Goal: Task Accomplishment & Management: Complete application form

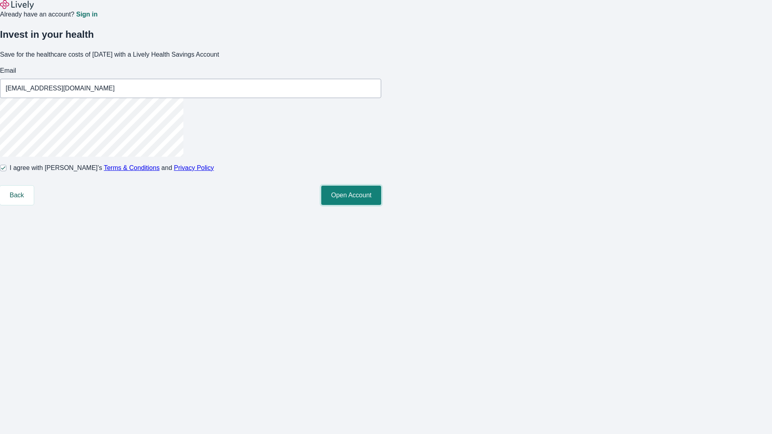
click at [381, 205] on button "Open Account" at bounding box center [351, 195] width 60 height 19
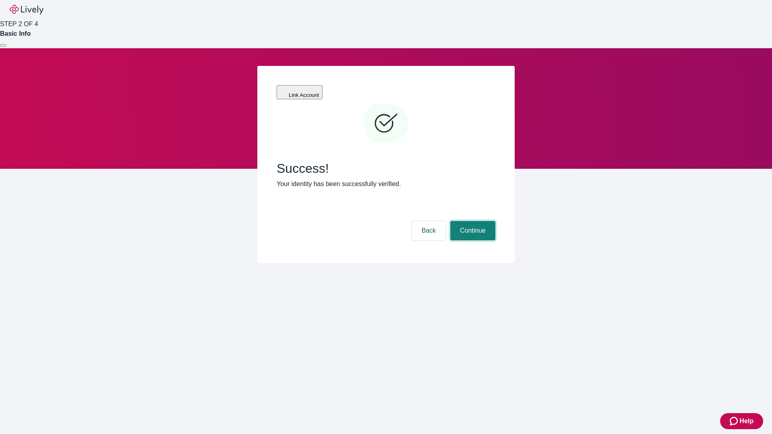
click at [472, 221] on button "Continue" at bounding box center [472, 230] width 45 height 19
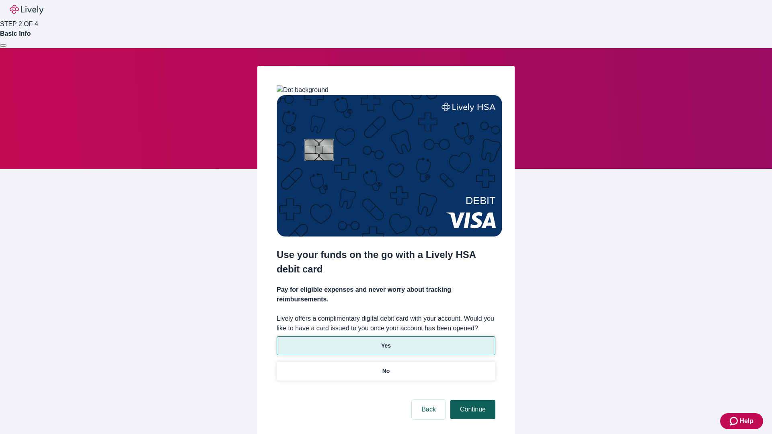
click at [386, 367] on p "No" at bounding box center [386, 371] width 8 height 8
click at [472, 400] on button "Continue" at bounding box center [472, 409] width 45 height 19
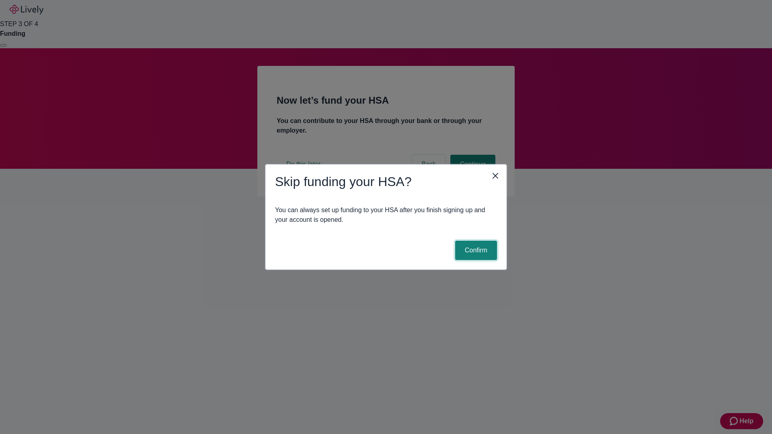
click at [475, 250] on button "Confirm" at bounding box center [476, 250] width 42 height 19
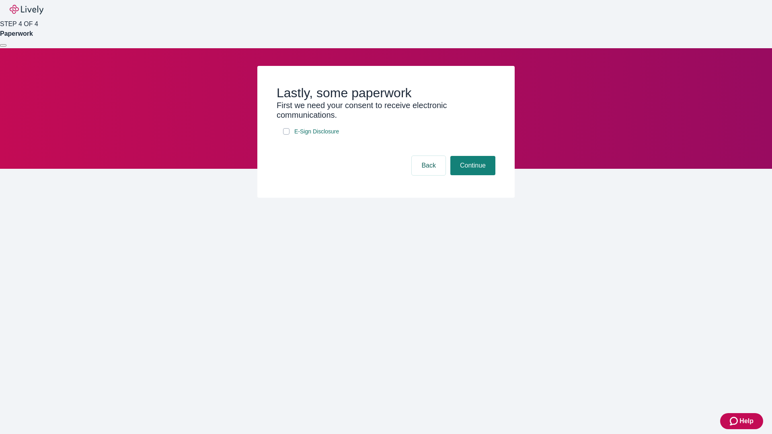
click at [286, 135] on input "E-Sign Disclosure" at bounding box center [286, 131] width 6 height 6
checkbox input "true"
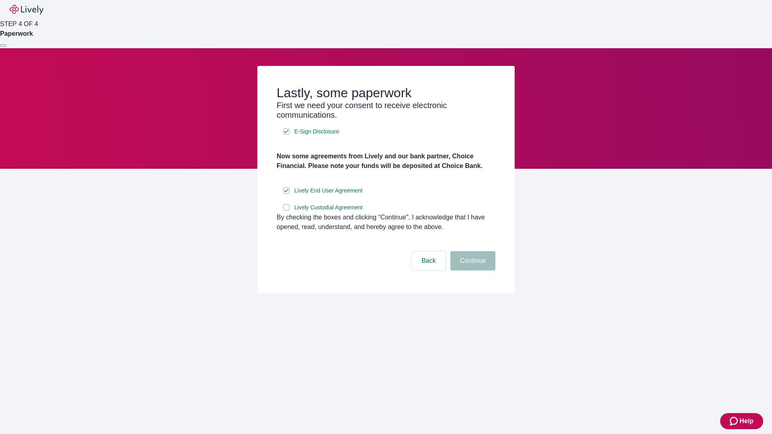
click at [286, 211] on input "Lively Custodial Agreement" at bounding box center [286, 207] width 6 height 6
checkbox input "true"
click at [472, 271] on button "Continue" at bounding box center [472, 260] width 45 height 19
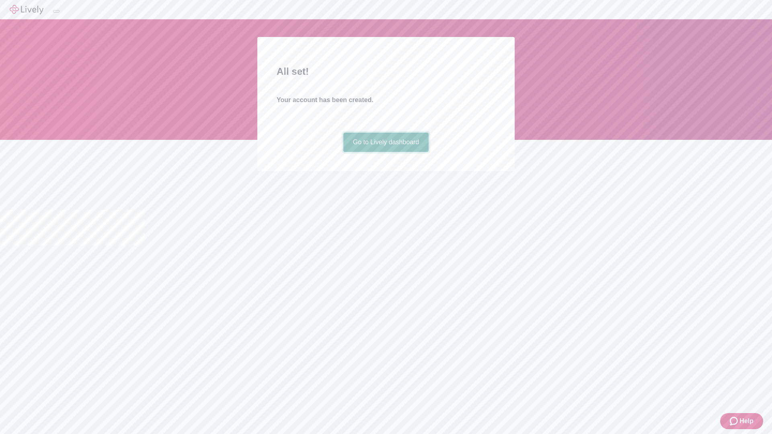
click at [386, 152] on link "Go to Lively dashboard" at bounding box center [386, 142] width 86 height 19
